Goal: Task Accomplishment & Management: Use online tool/utility

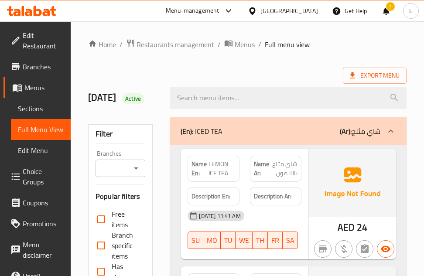
click at [386, 47] on ol "Home / Restaurants management / Menus / Full menu view" at bounding box center [247, 44] width 318 height 11
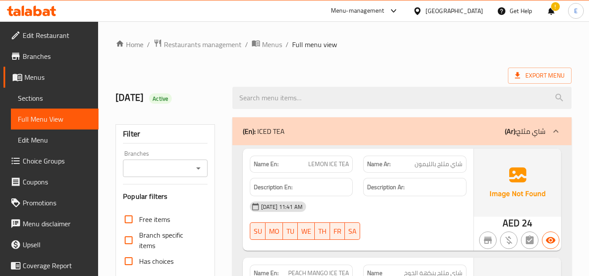
click at [450, 15] on div "[GEOGRAPHIC_DATA]" at bounding box center [454, 11] width 58 height 10
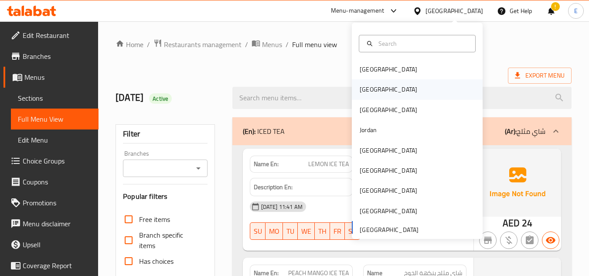
click at [360, 92] on div "[GEOGRAPHIC_DATA]" at bounding box center [389, 90] width 58 height 10
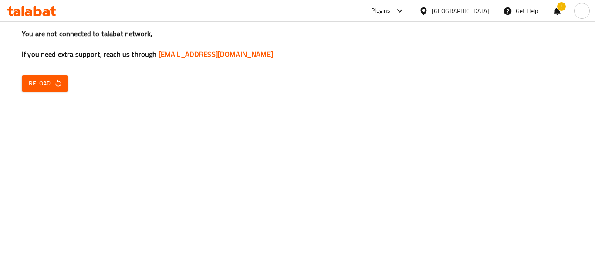
click at [390, 114] on div "You are not connected to talabat network, If you need extra support, reach us t…" at bounding box center [297, 138] width 595 height 276
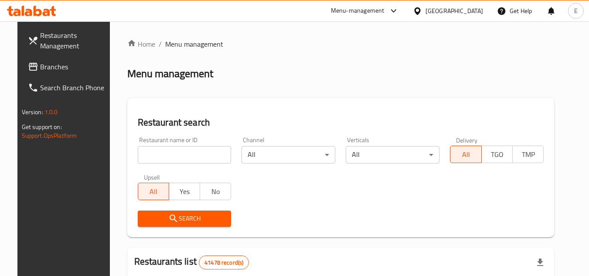
click at [40, 70] on span "Branches" at bounding box center [74, 66] width 69 height 10
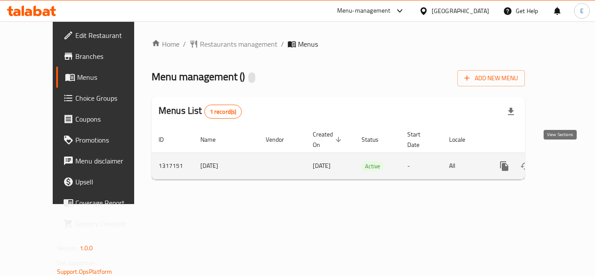
click at [563, 162] on icon "enhanced table" at bounding box center [567, 166] width 8 height 8
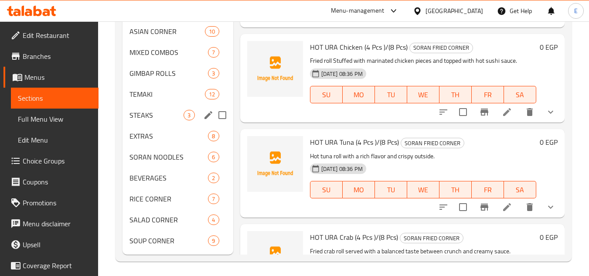
scroll to position [355, 0]
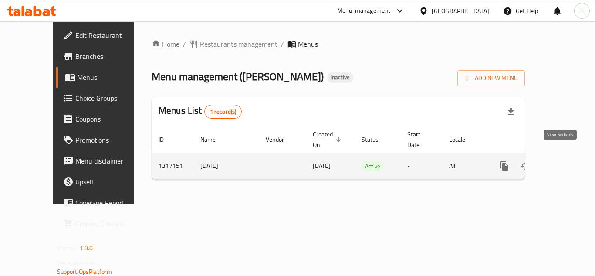
click at [563, 162] on icon "enhanced table" at bounding box center [567, 166] width 8 height 8
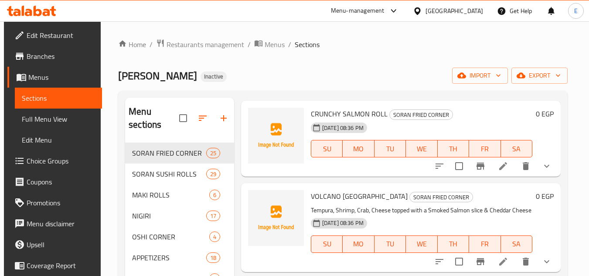
scroll to position [174, 0]
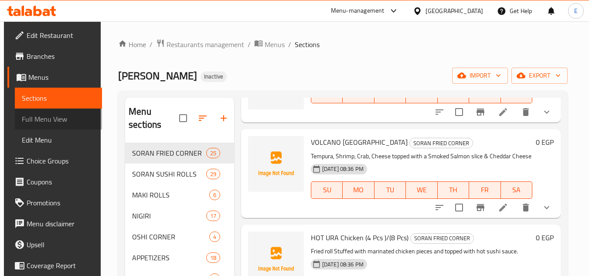
click at [68, 125] on link "Full Menu View" at bounding box center [59, 119] width 88 height 21
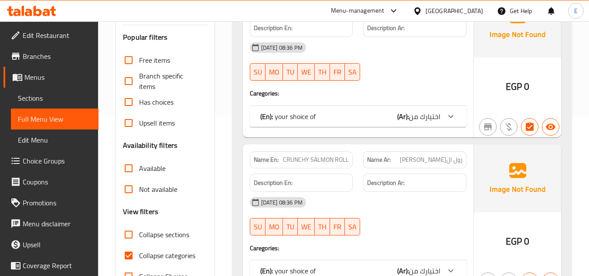
scroll to position [174, 0]
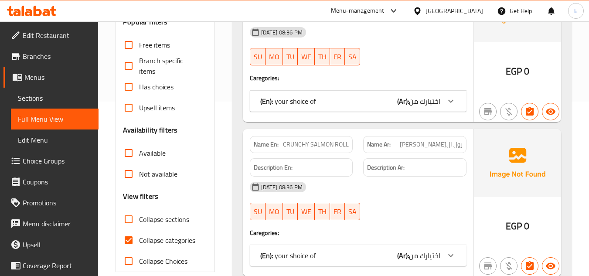
click at [130, 241] on input "Collapse categories" at bounding box center [128, 240] width 21 height 21
checkbox input "false"
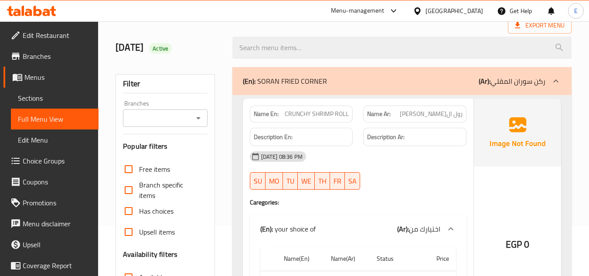
scroll to position [0, 0]
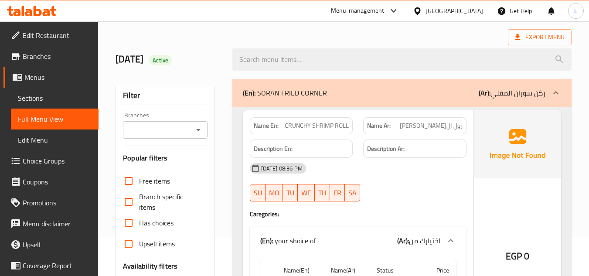
scroll to position [131, 0]
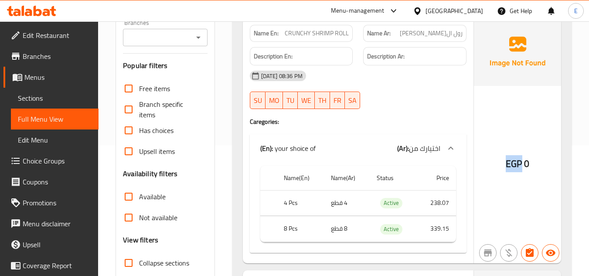
drag, startPoint x: 501, startPoint y: 166, endPoint x: 522, endPoint y: 166, distance: 21.4
click at [522, 166] on div "EGP 0" at bounding box center [517, 140] width 87 height 245
copy span "EGP"
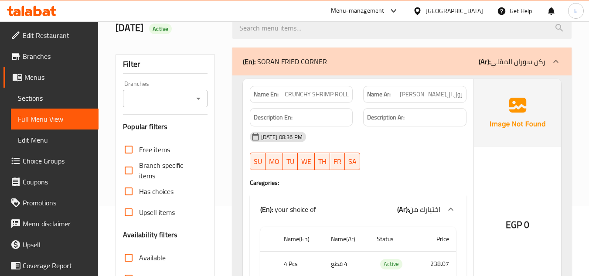
scroll to position [0, 0]
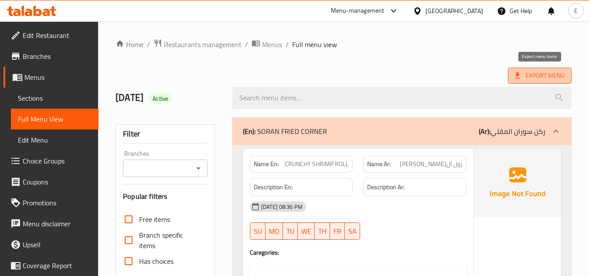
click at [538, 79] on span "Export Menu" at bounding box center [540, 75] width 50 height 11
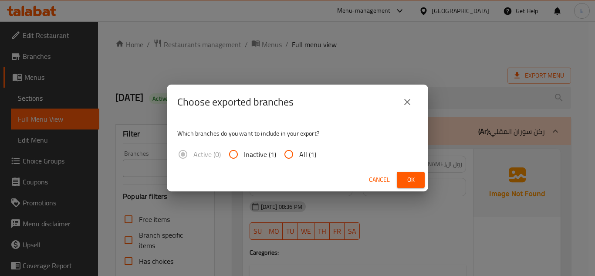
click at [297, 155] on input "All (1)" at bounding box center [288, 154] width 21 height 21
radio input "true"
click at [412, 175] on span "Ok" at bounding box center [411, 179] width 14 height 11
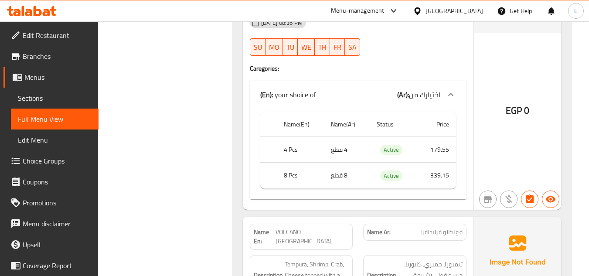
scroll to position [567, 0]
